Goal: Submit feedback/report problem

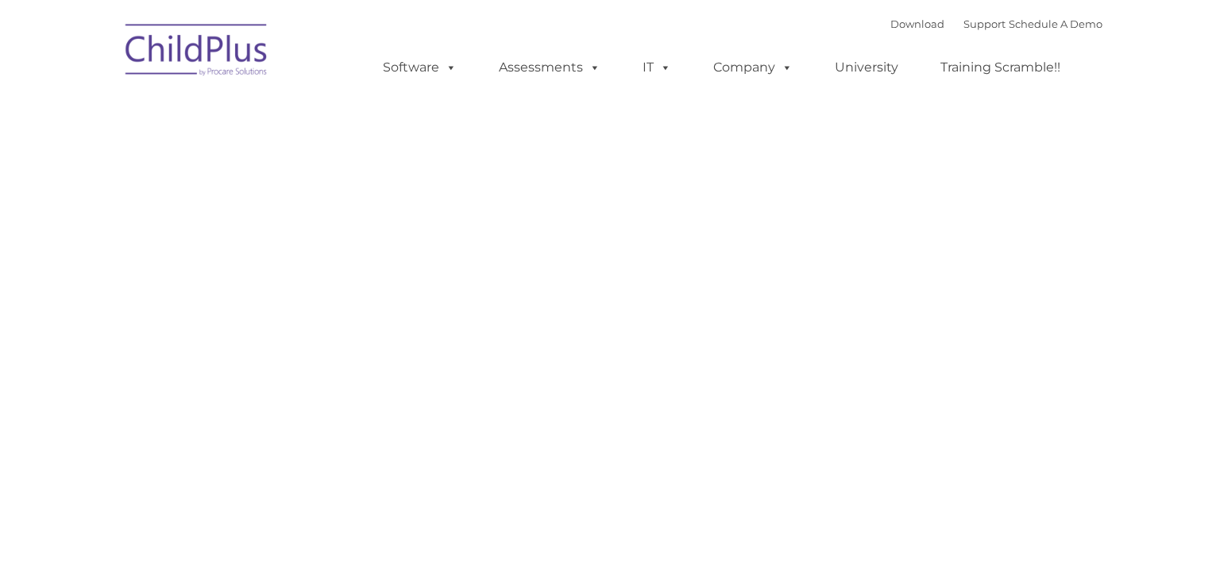
click at [204, 71] on img at bounding box center [197, 52] width 159 height 79
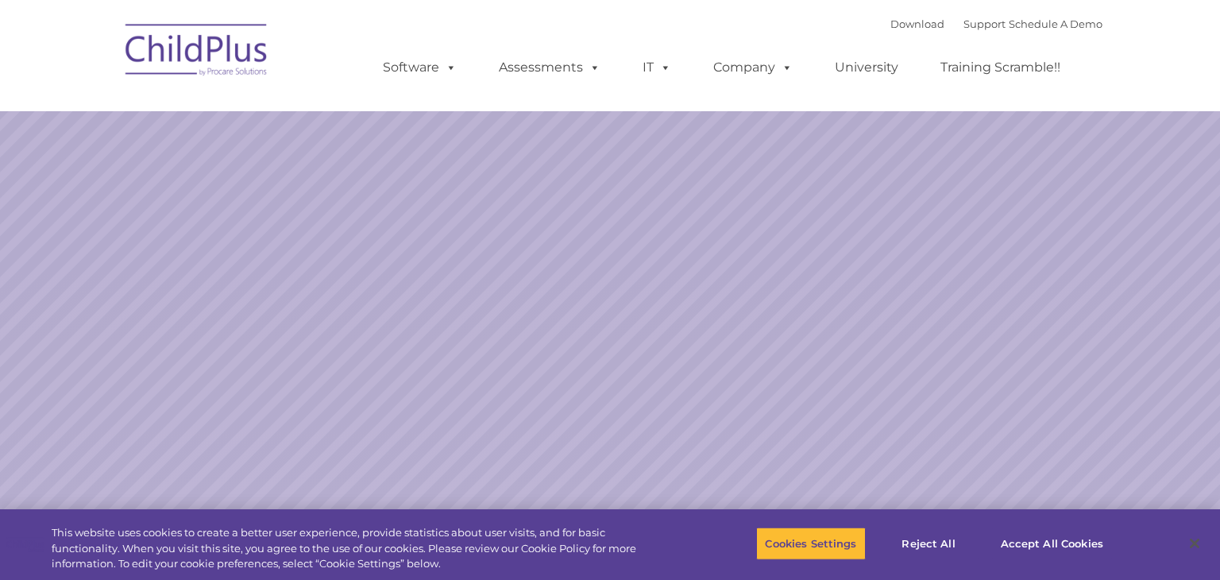
select select "MEDIUM"
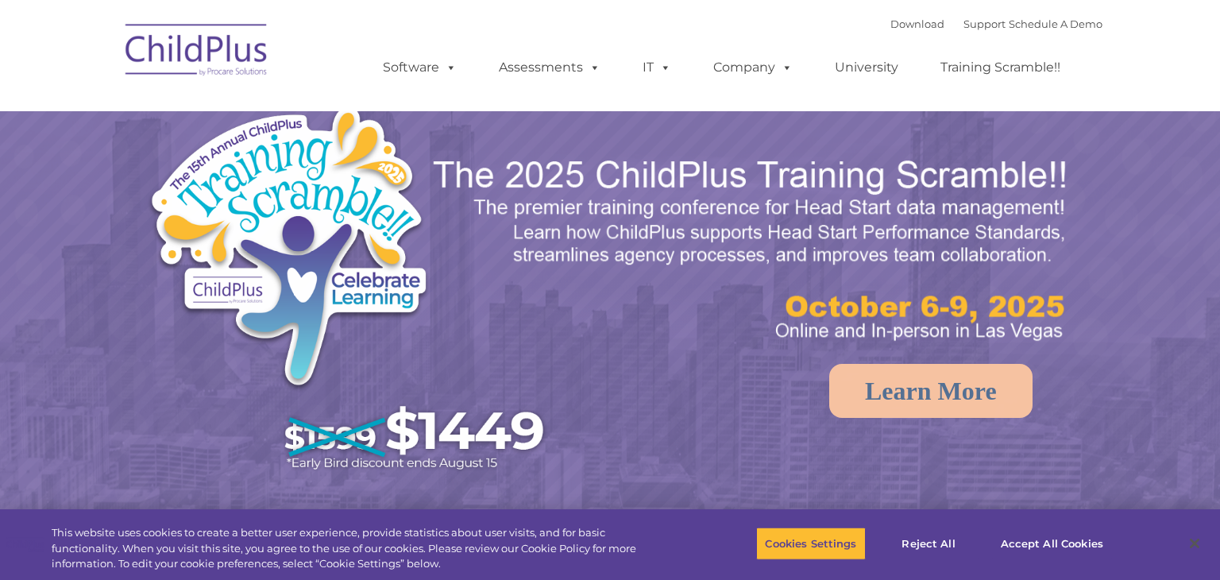
select select "MEDIUM"
